Goal: Information Seeking & Learning: Compare options

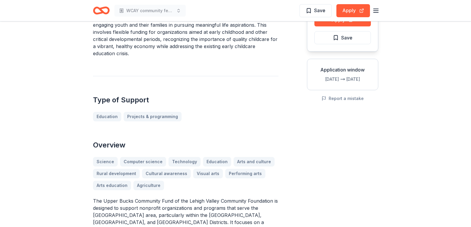
scroll to position [89, 0]
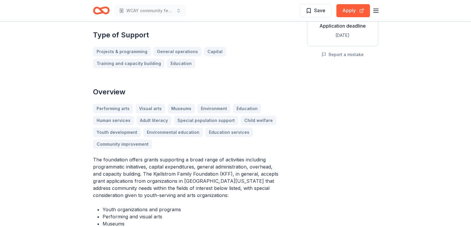
scroll to position [178, 0]
